Goal: Transaction & Acquisition: Purchase product/service

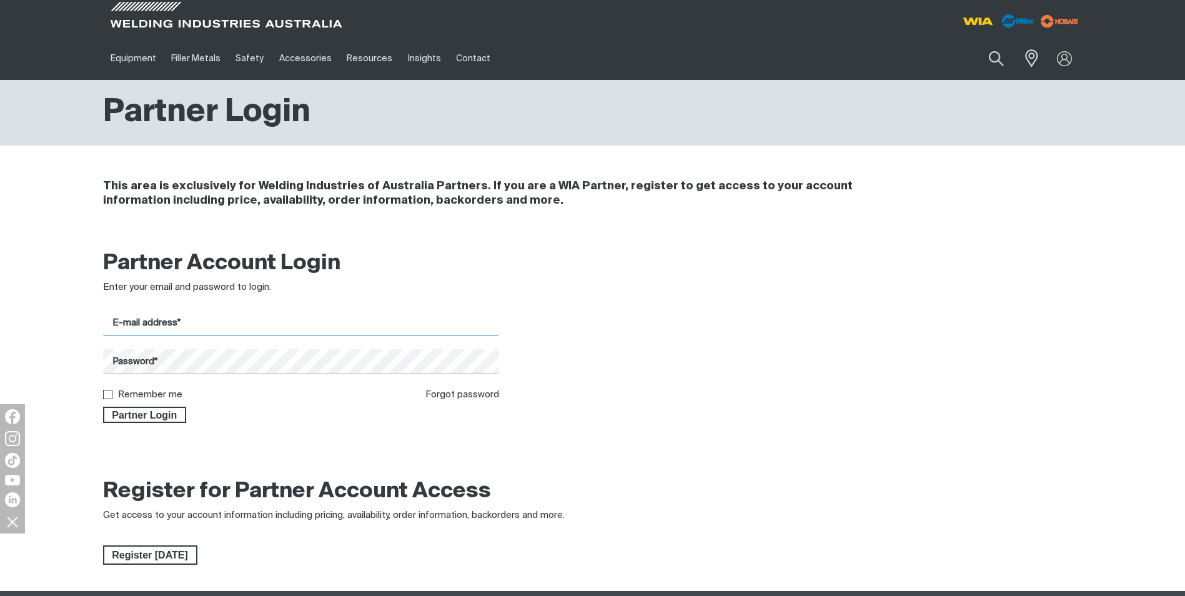
click at [122, 320] on input "E-mail address*" at bounding box center [301, 323] width 397 height 24
type input "[PERSON_NAME][EMAIL_ADDRESS][DOMAIN_NAME]"
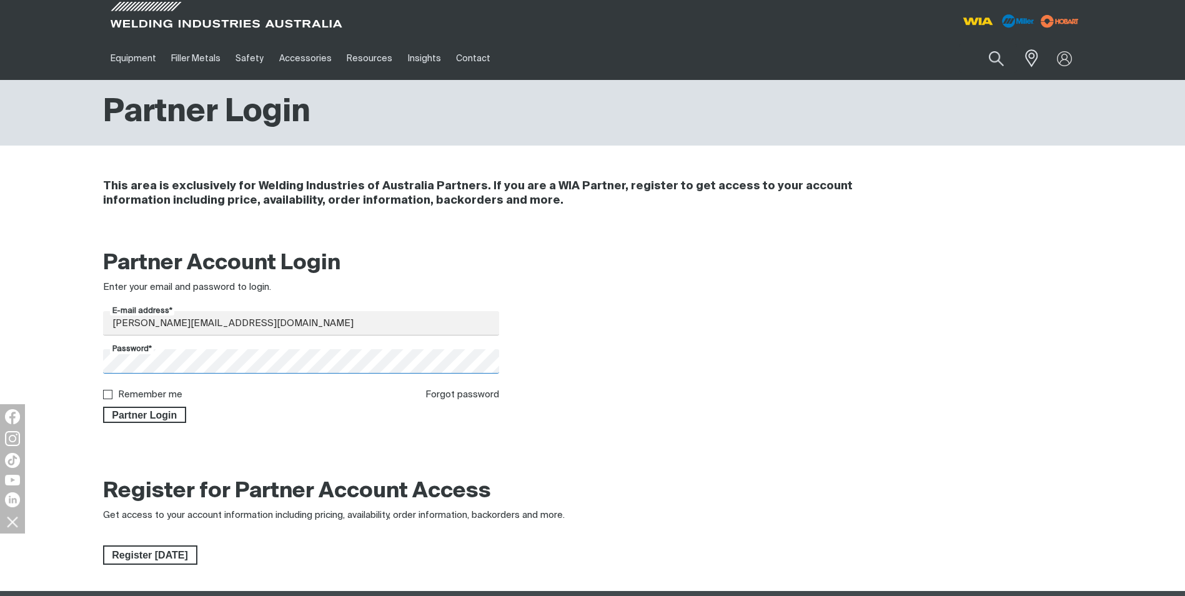
click at [103, 407] on button "Partner Login" at bounding box center [145, 415] width 84 height 16
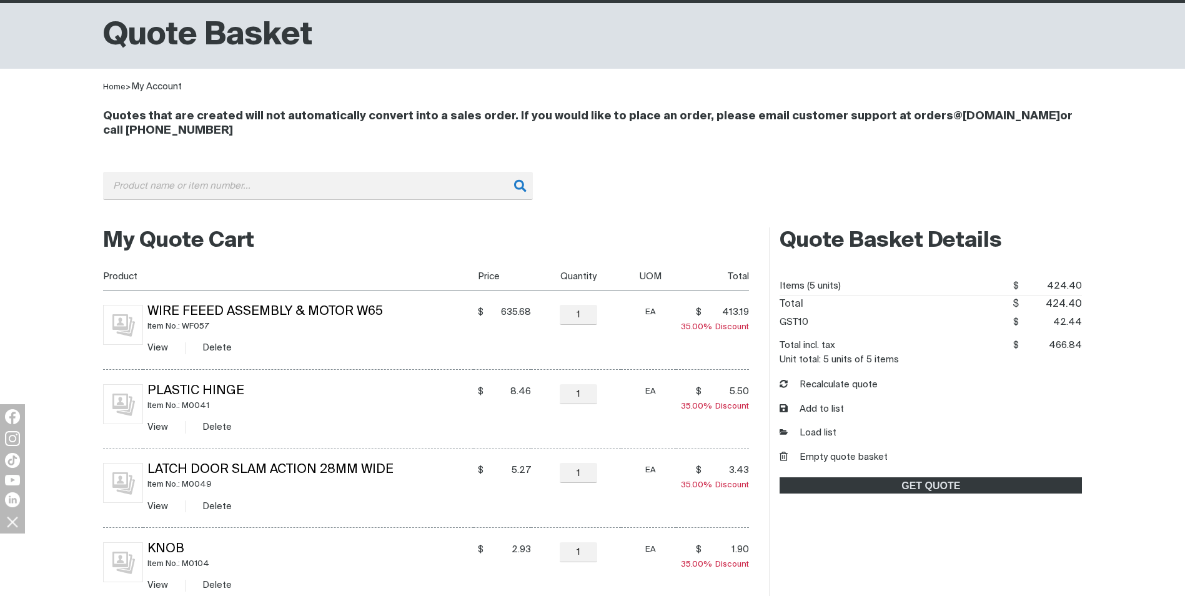
scroll to position [312, 0]
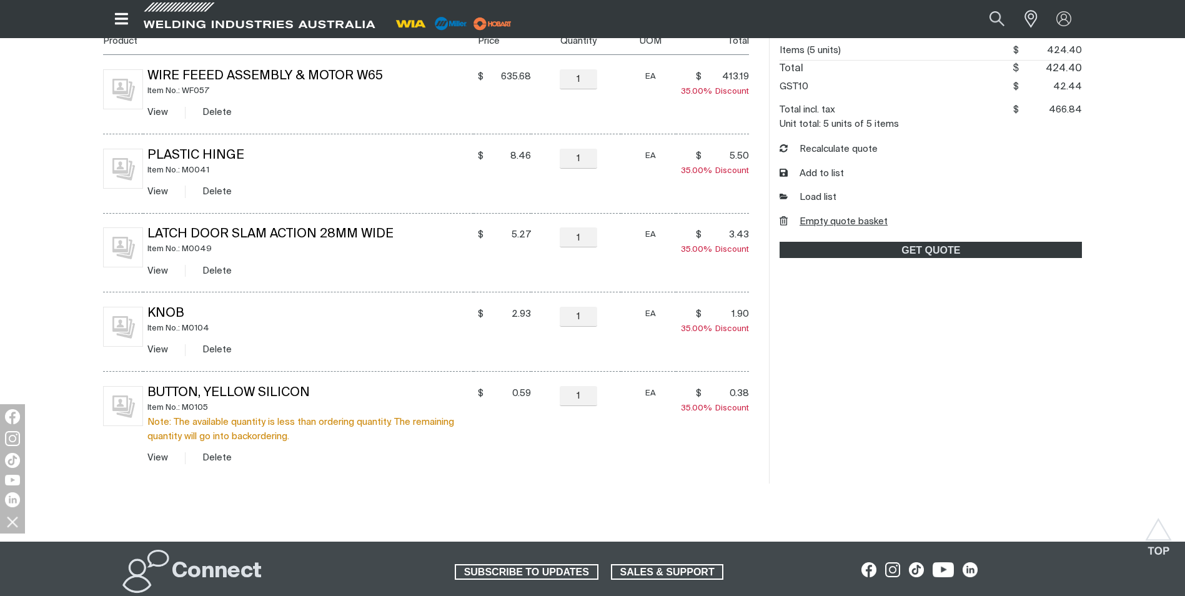
click at [819, 217] on button "Empty quote basket" at bounding box center [833, 222] width 108 height 14
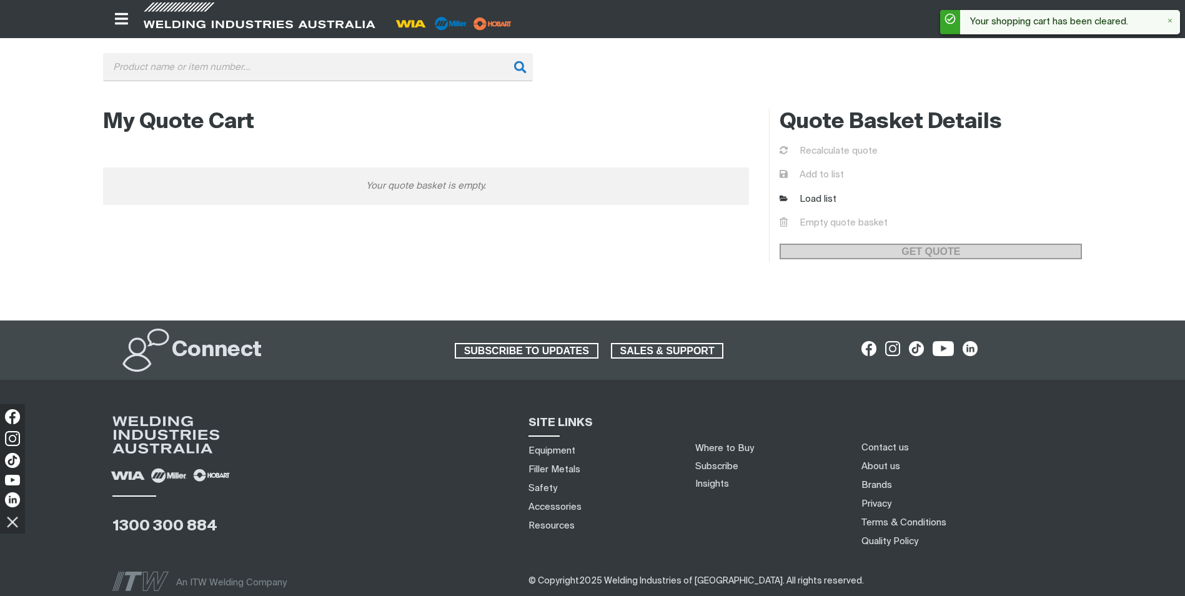
scroll to position [0, 0]
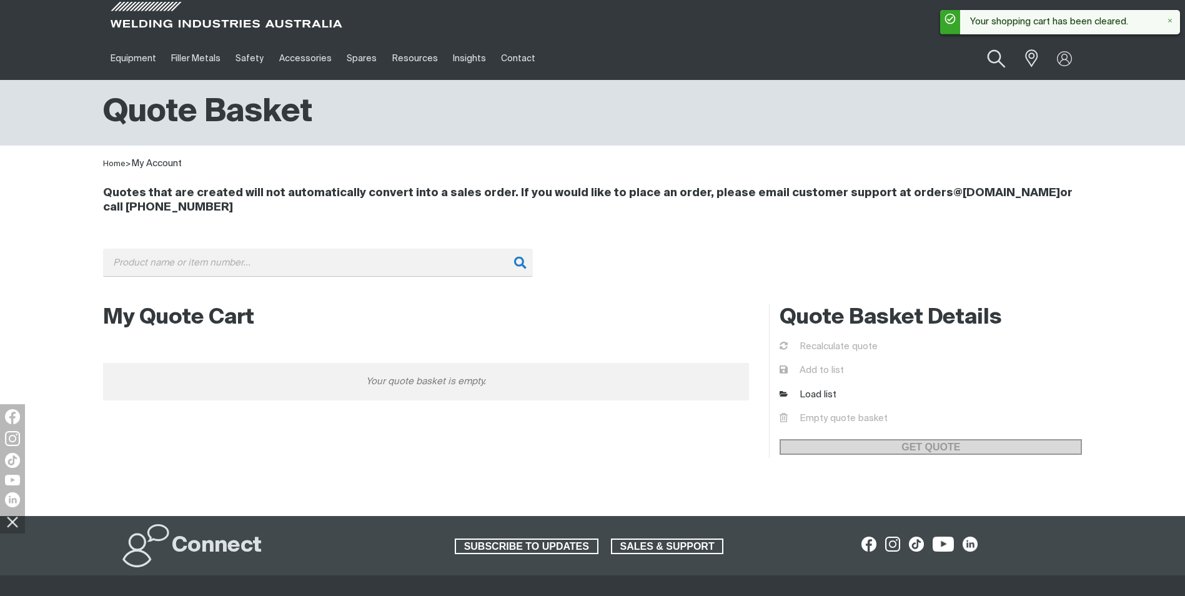
click at [992, 59] on button "Search products" at bounding box center [995, 59] width 51 height 36
click at [847, 55] on input "Search" at bounding box center [920, 58] width 192 height 28
drag, startPoint x: 877, startPoint y: 54, endPoint x: 869, endPoint y: 49, distance: 9.5
click at [876, 53] on input "e0078" at bounding box center [920, 58] width 192 height 28
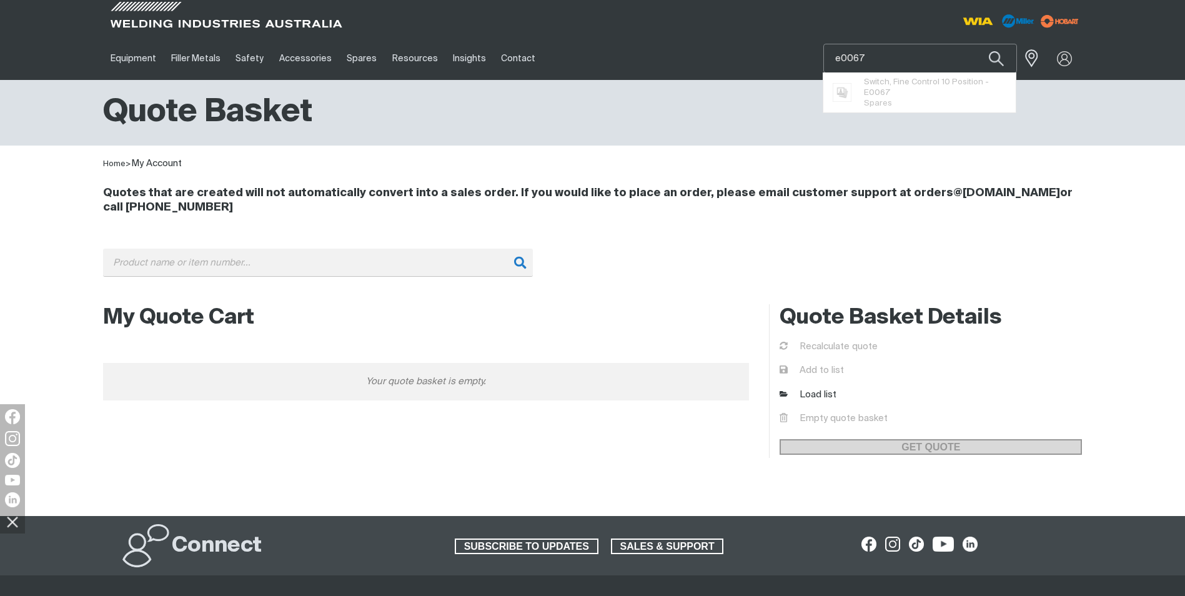
type input "e0067"
click at [975, 44] on button "Search products" at bounding box center [996, 58] width 42 height 29
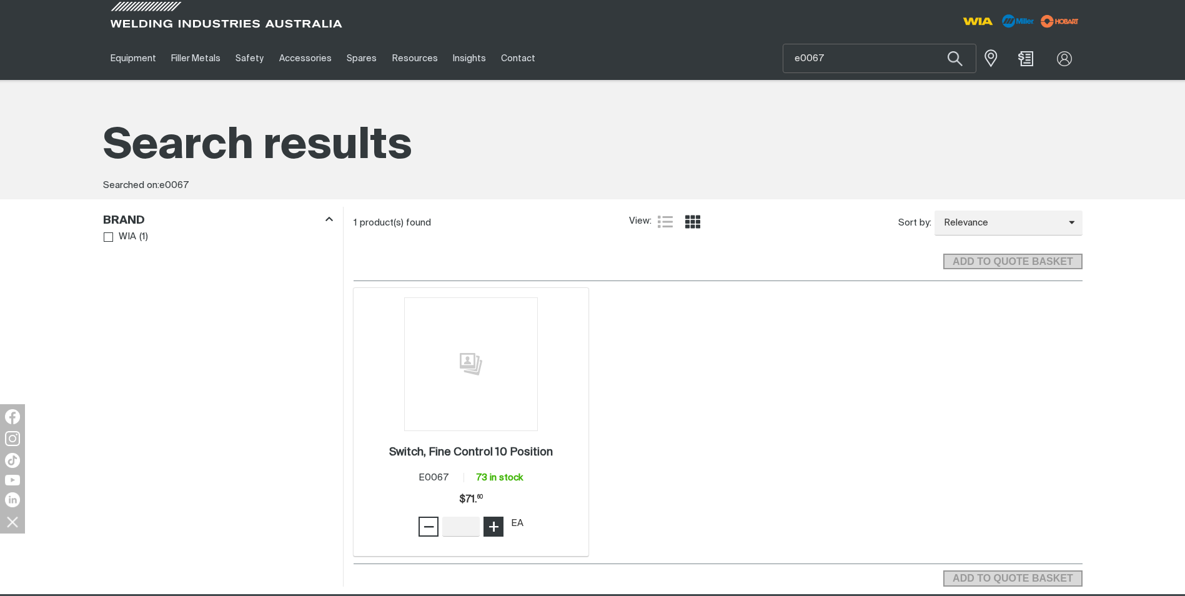
type input "1"
click at [501, 521] on button "+" at bounding box center [493, 526] width 20 height 20
click at [1027, 261] on span "ADD TO QUOTE BASKET" at bounding box center [1012, 262] width 136 height 16
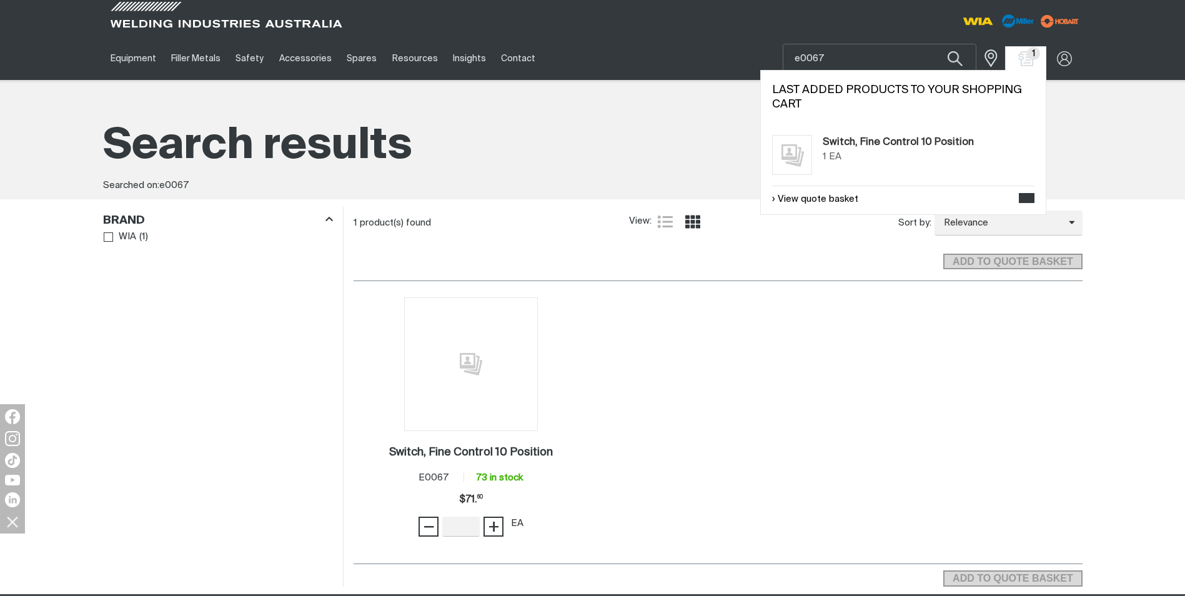
click at [1029, 53] on span "1" at bounding box center [1033, 53] width 13 height 13
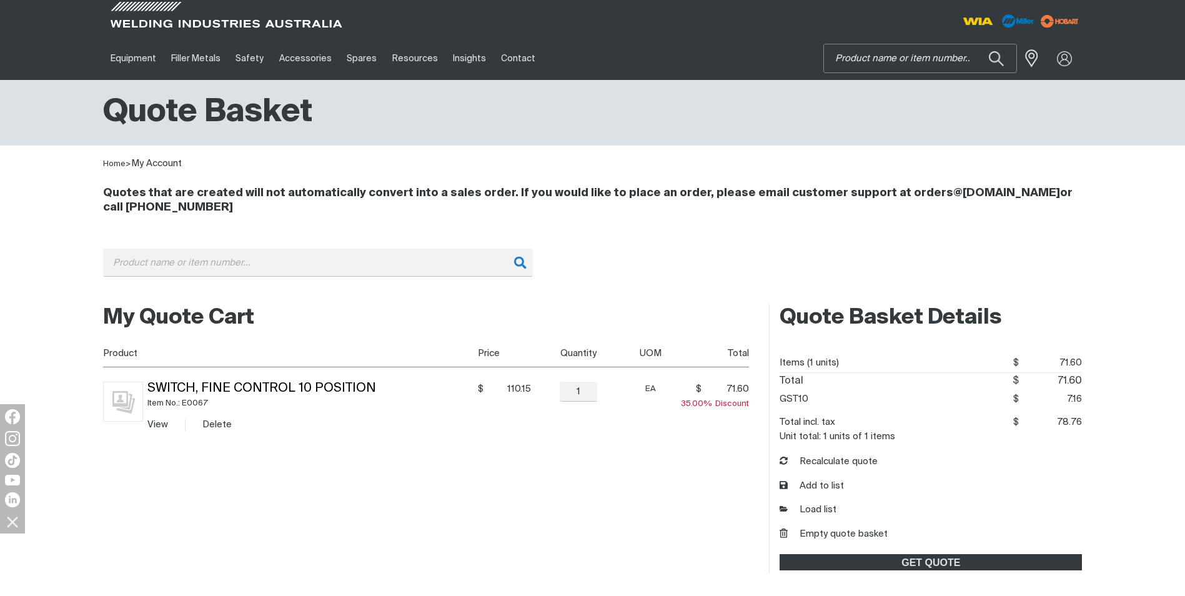
click at [894, 62] on input "Search" at bounding box center [920, 58] width 192 height 28
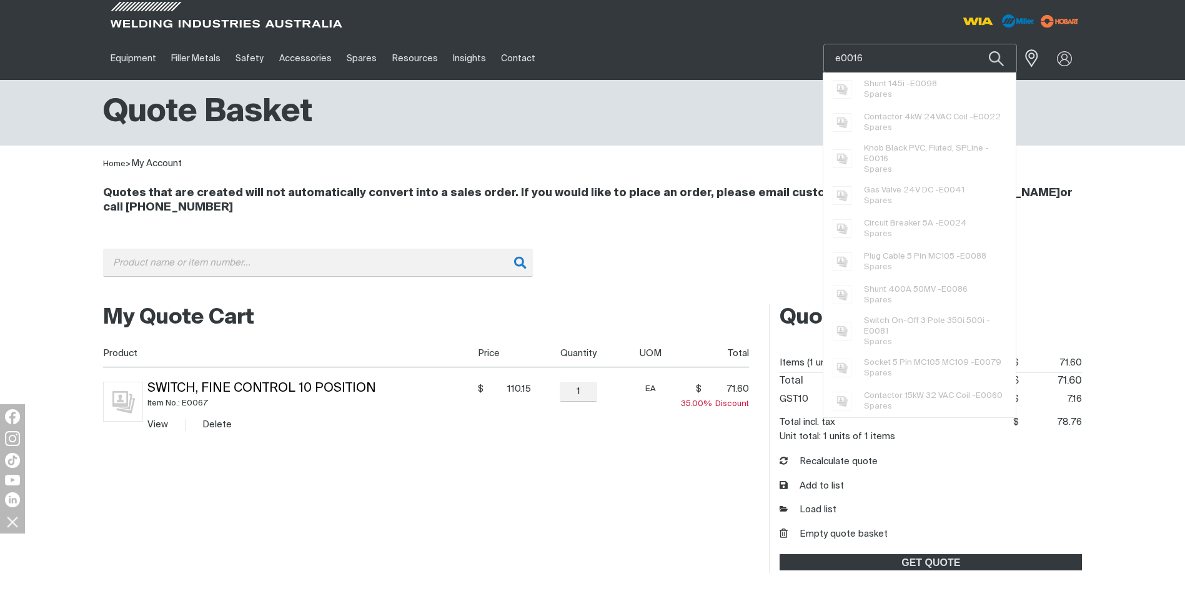
type input "e0016"
click at [975, 44] on button "Search products" at bounding box center [996, 58] width 42 height 29
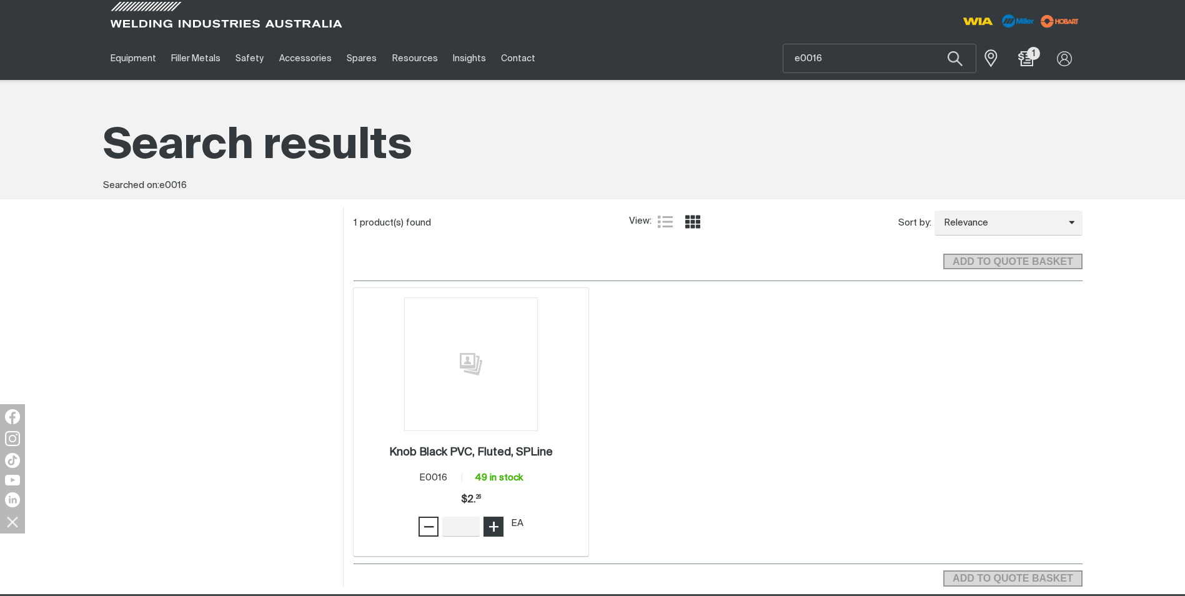
type input "1"
click at [494, 528] on span "+" at bounding box center [494, 526] width 12 height 21
click at [1017, 256] on span "ADD TO QUOTE BASKET" at bounding box center [1012, 262] width 136 height 16
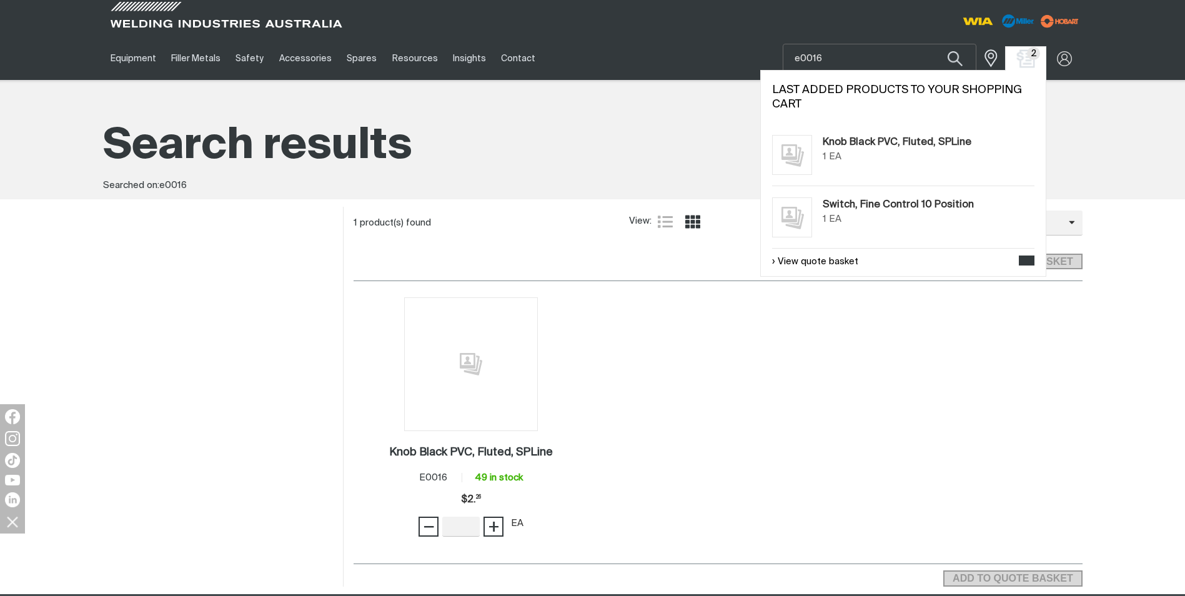
click at [1029, 61] on img "Shopping cart (2 product(s))" at bounding box center [1025, 58] width 18 height 18
